Goal: Navigation & Orientation: Find specific page/section

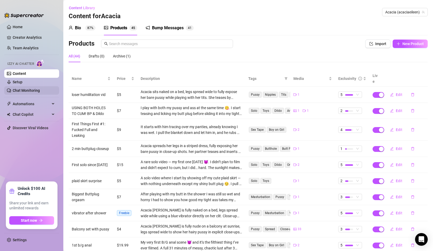
click at [36, 90] on link "Chat Monitoring" at bounding box center [26, 90] width 27 height 4
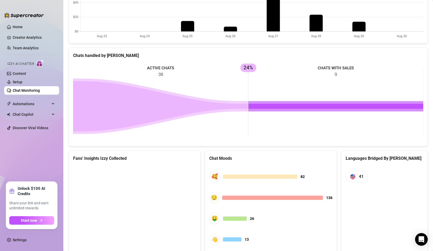
scroll to position [201, 0]
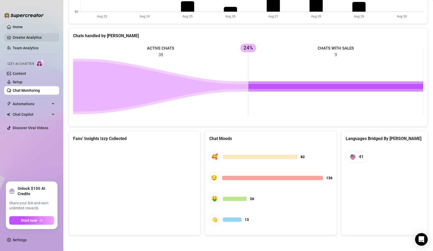
click at [34, 39] on link "Creator Analytics" at bounding box center [34, 37] width 42 height 8
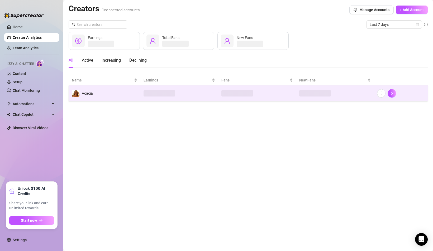
click at [207, 89] on td at bounding box center [179, 94] width 78 height 16
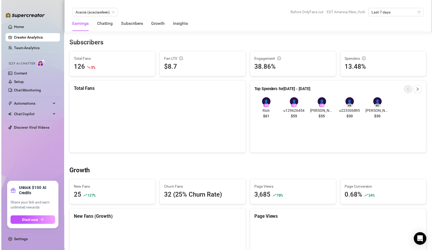
scroll to position [325, 0]
